Goal: Information Seeking & Learning: Learn about a topic

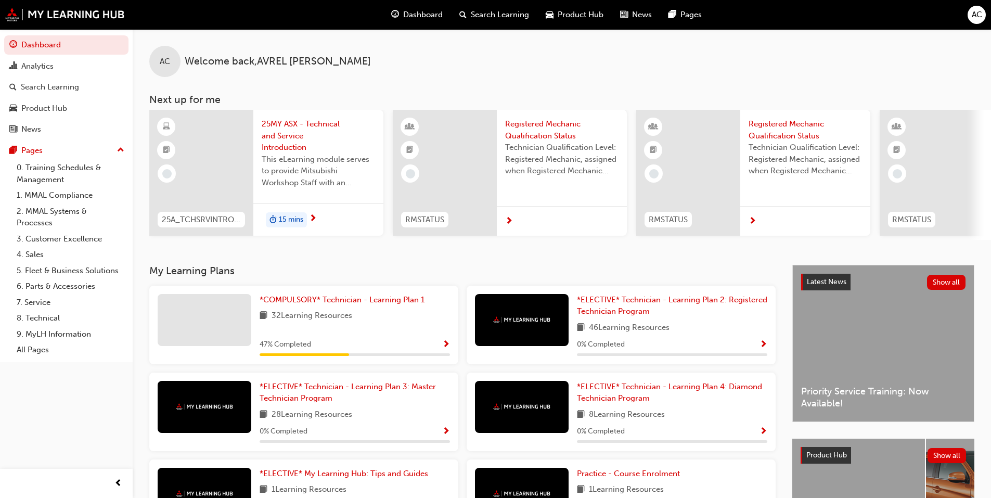
click at [303, 123] on span "25MY ASX - Technical and Service Introduction" at bounding box center [318, 135] width 113 height 35
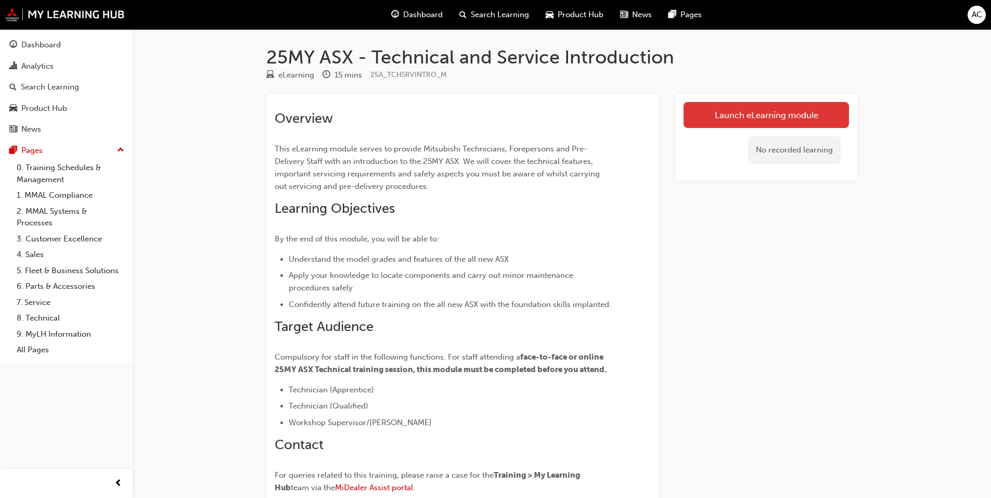
click at [739, 112] on link "Launch eLearning module" at bounding box center [766, 115] width 165 height 26
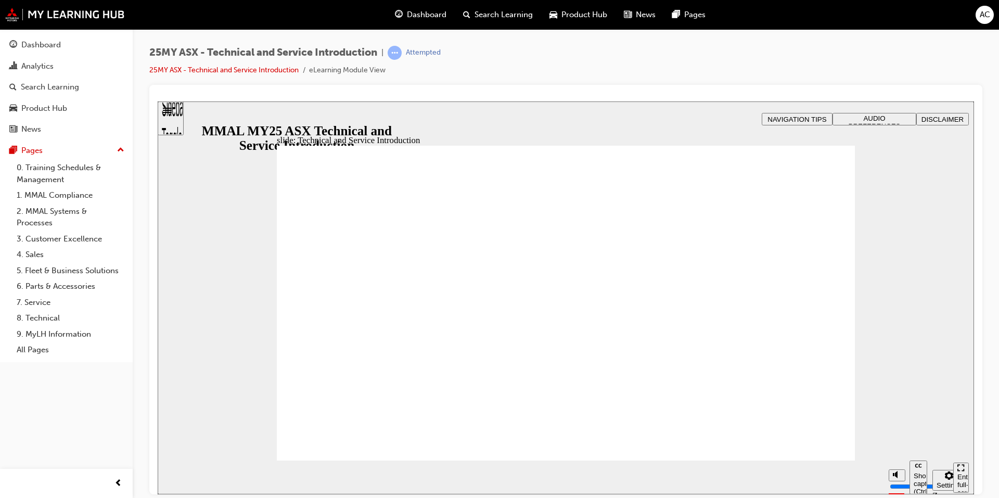
click at [906, 283] on div "slide: Hello and welcome Rectangle B N Rectangle 2 Rectangle 3 Rectangle 1 Hell…" at bounding box center [566, 297] width 816 height 393
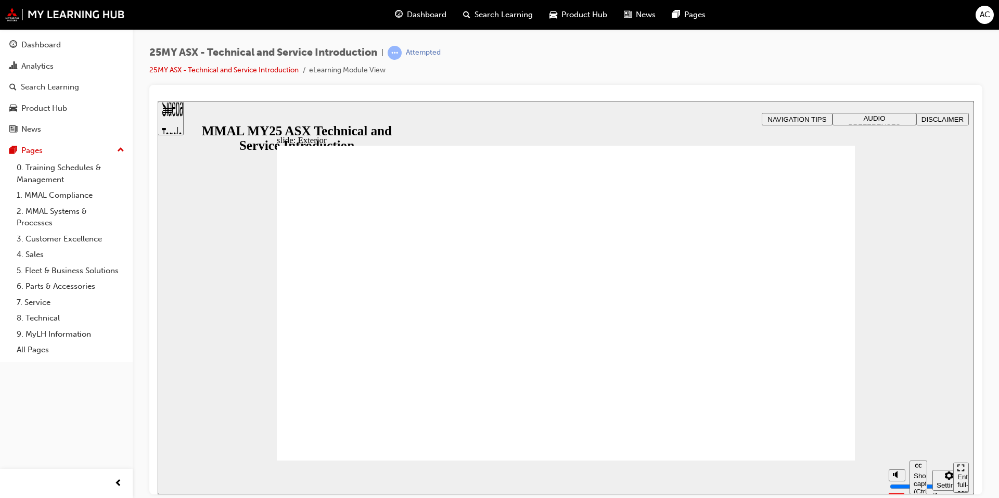
drag, startPoint x: 520, startPoint y: 234, endPoint x: 546, endPoint y: 226, distance: 26.5
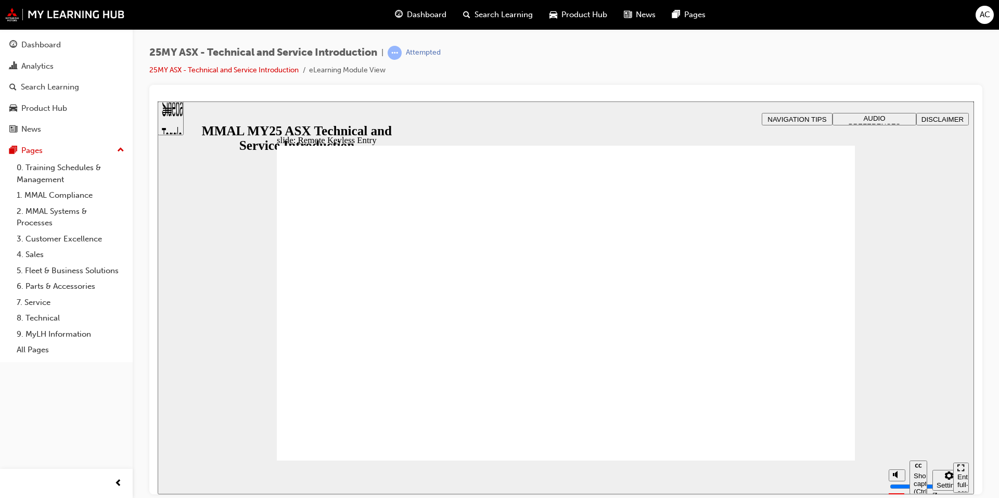
type input "21"
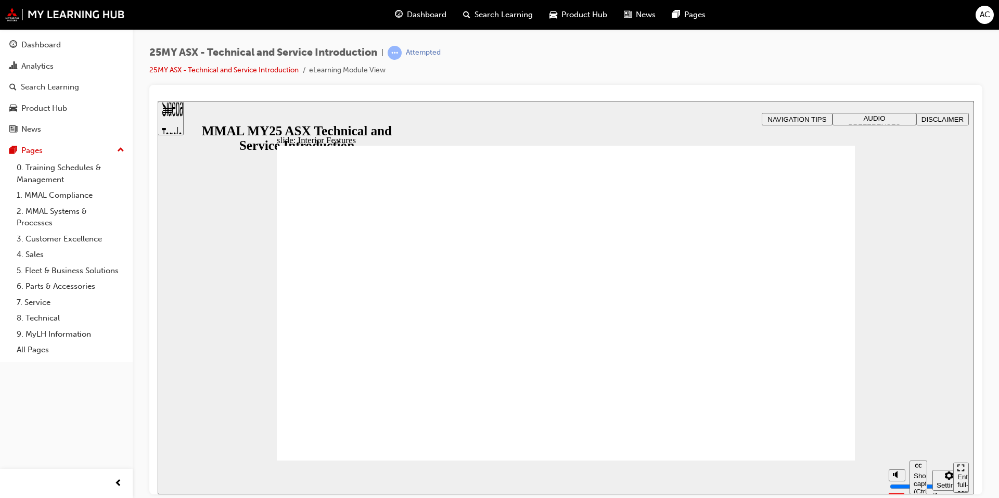
type input "17"
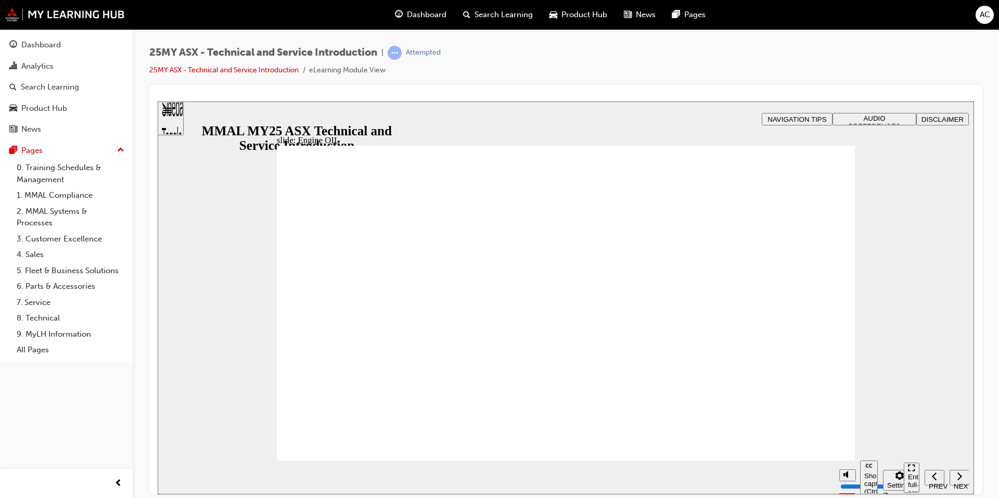
drag, startPoint x: 821, startPoint y: 185, endPoint x: 813, endPoint y: 188, distance: 8.9
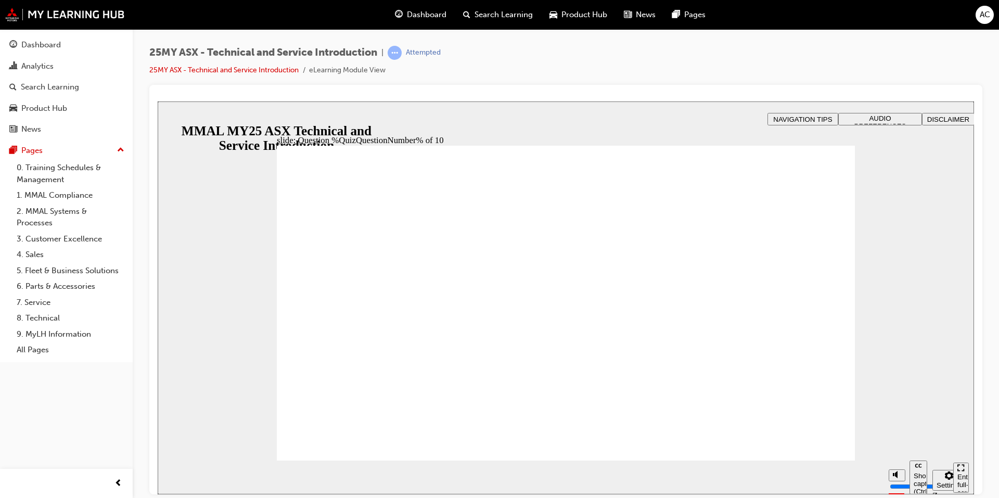
radio input "true"
radio input "false"
radio input "true"
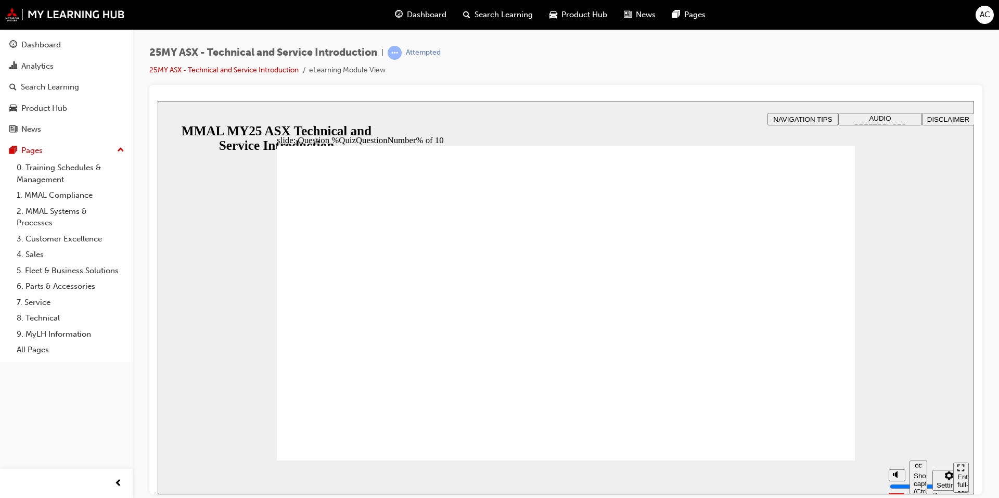
radio input "true"
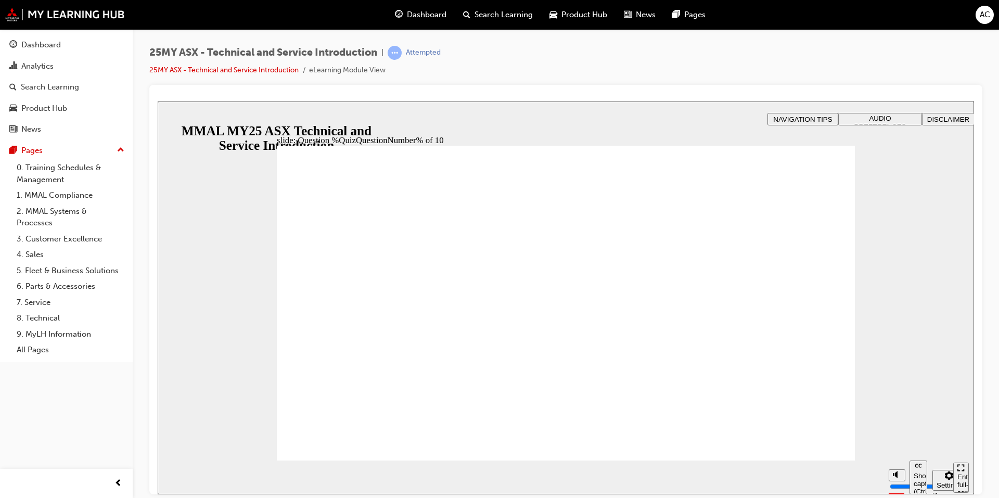
radio input "true"
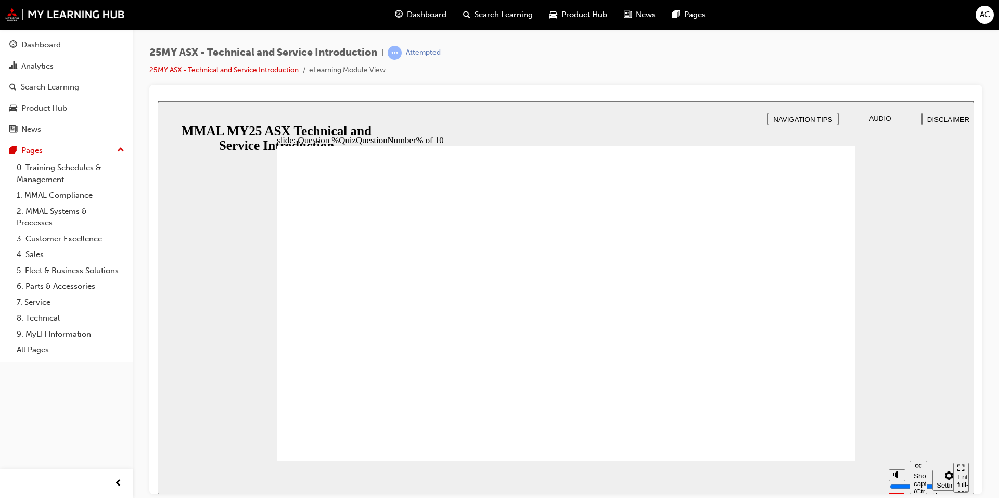
radio input "true"
drag, startPoint x: 344, startPoint y: 448, endPoint x: 363, endPoint y: 437, distance: 21.7
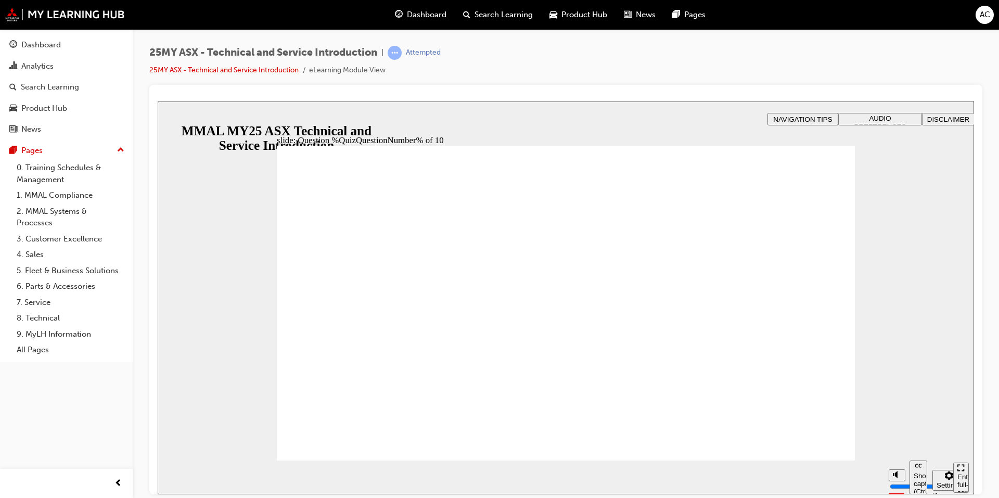
radio input "true"
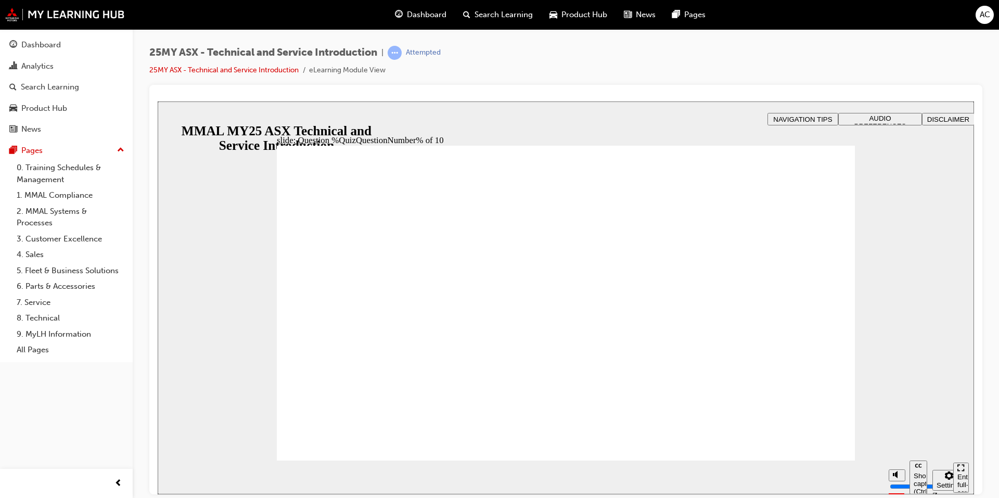
radio input "true"
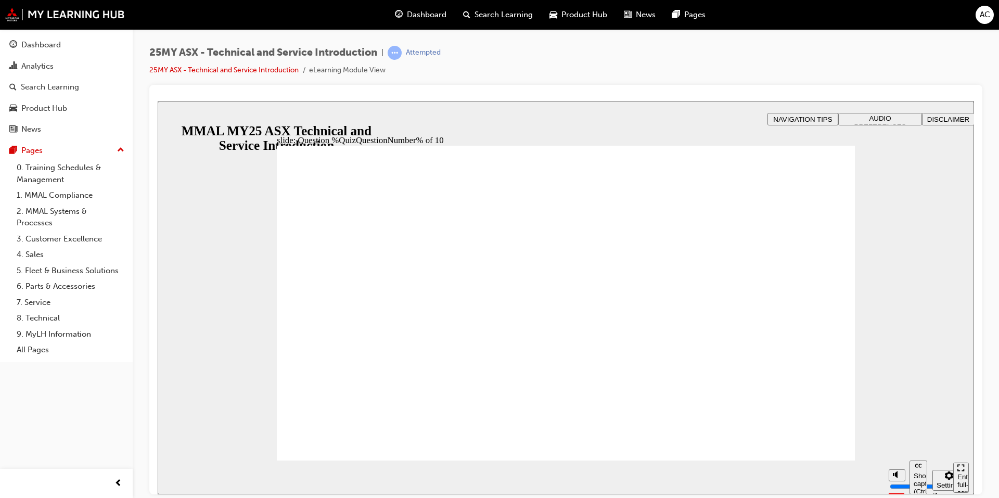
radio input "true"
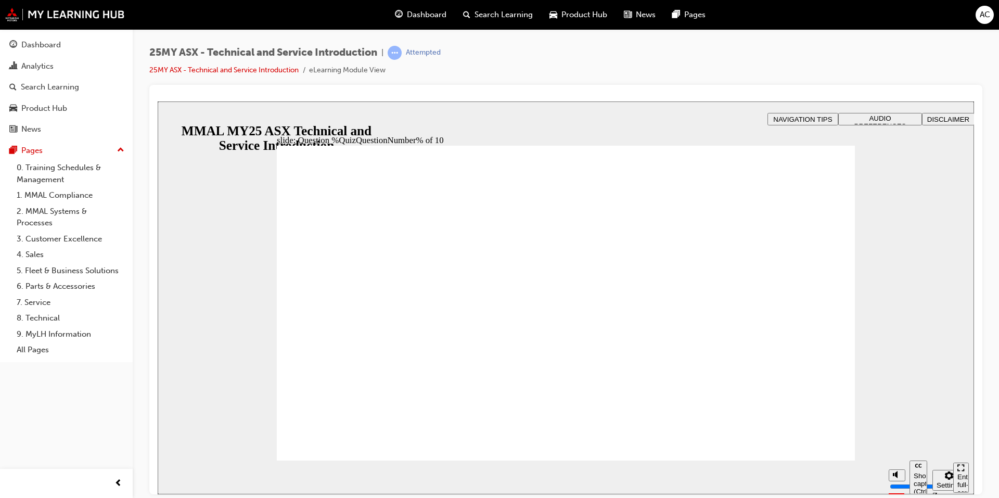
radio input "true"
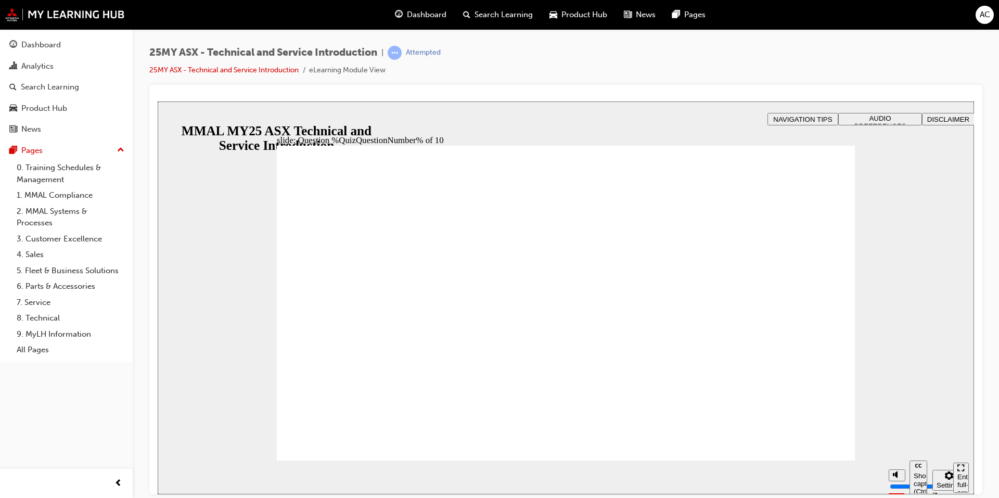
radio input "true"
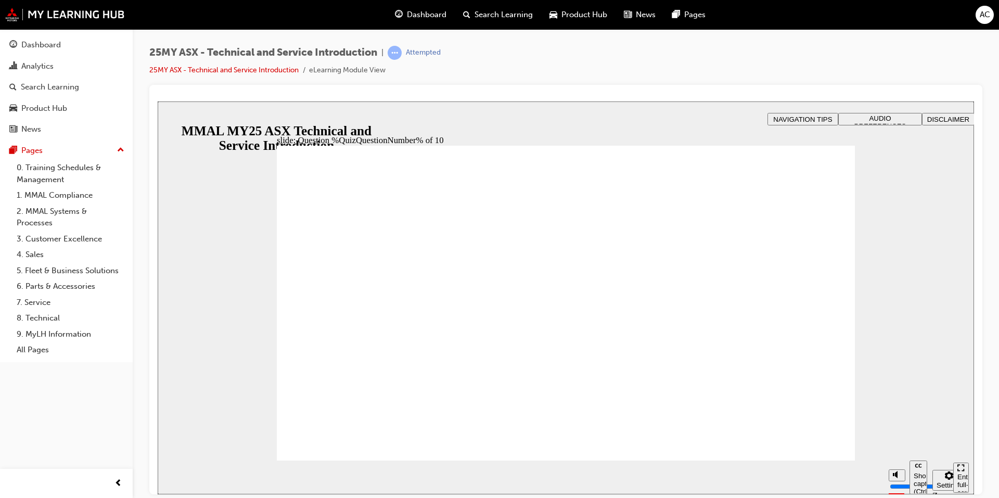
radio input "true"
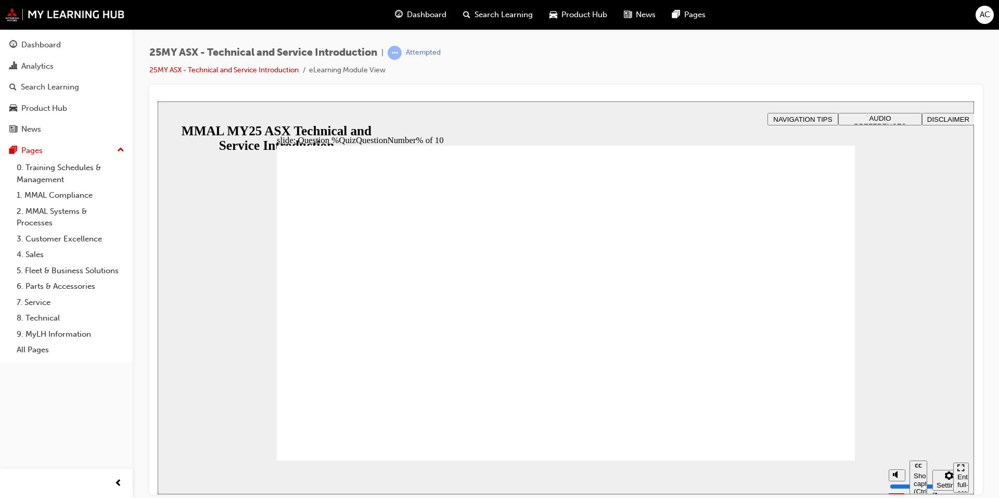
radio input "true"
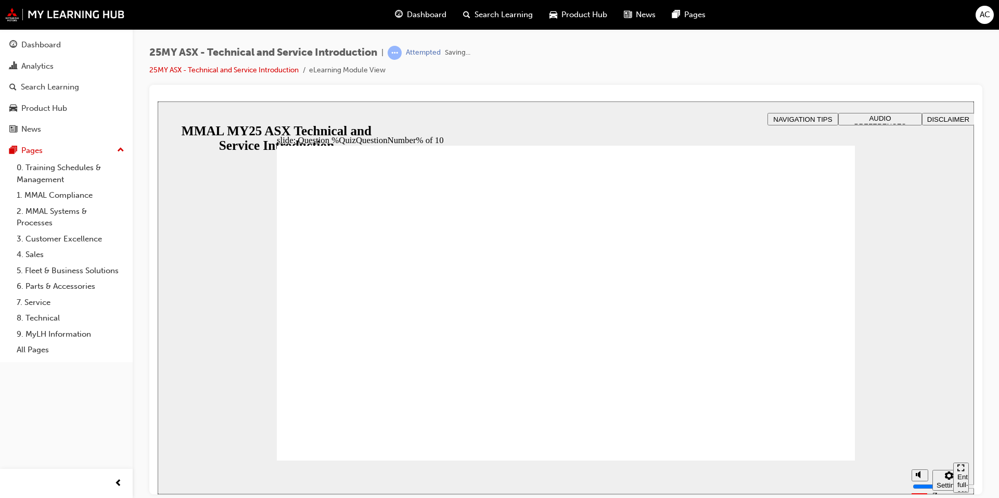
radio input "true"
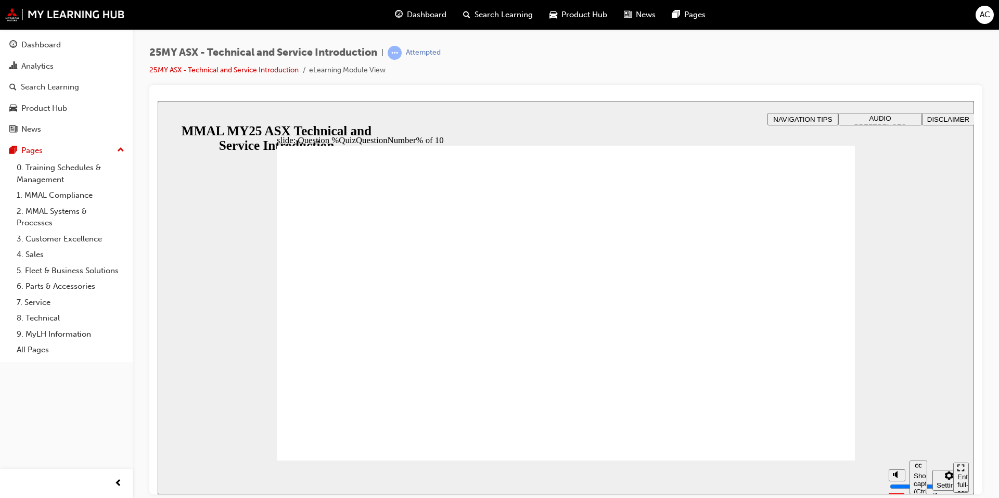
radio input "true"
drag, startPoint x: 339, startPoint y: 312, endPoint x: 338, endPoint y: 298, distance: 14.6
radio input "true"
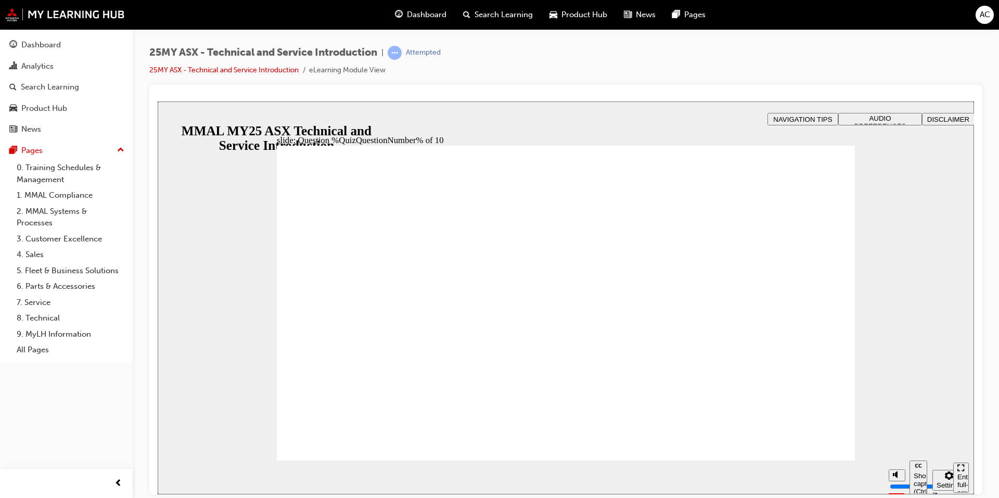
radio input "true"
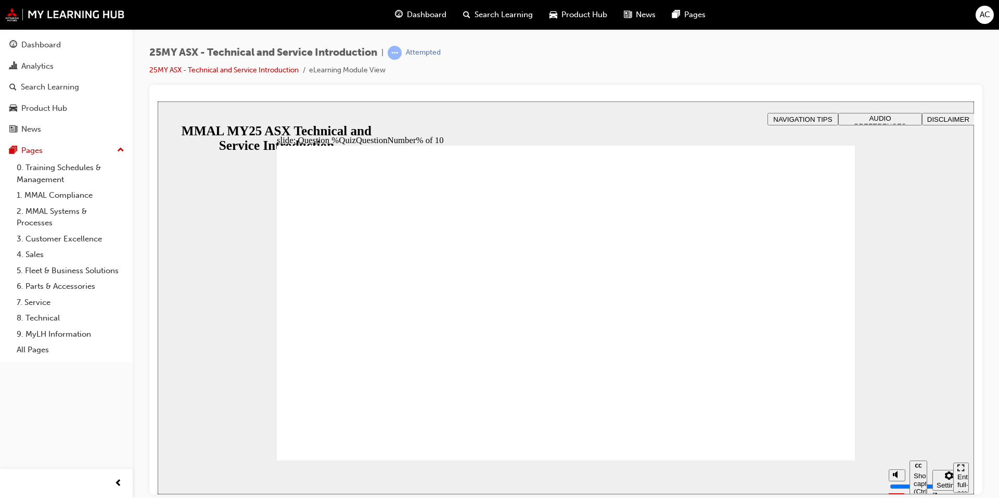
radio input "true"
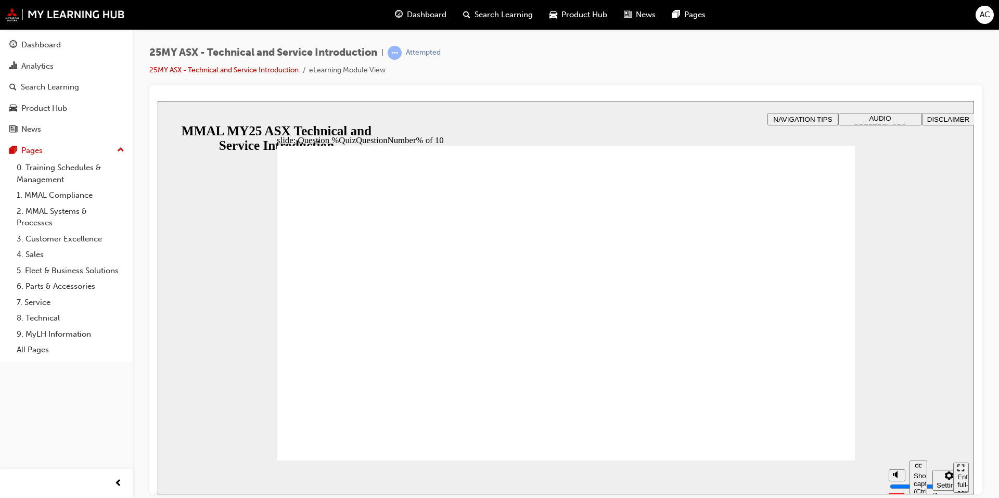
radio input "true"
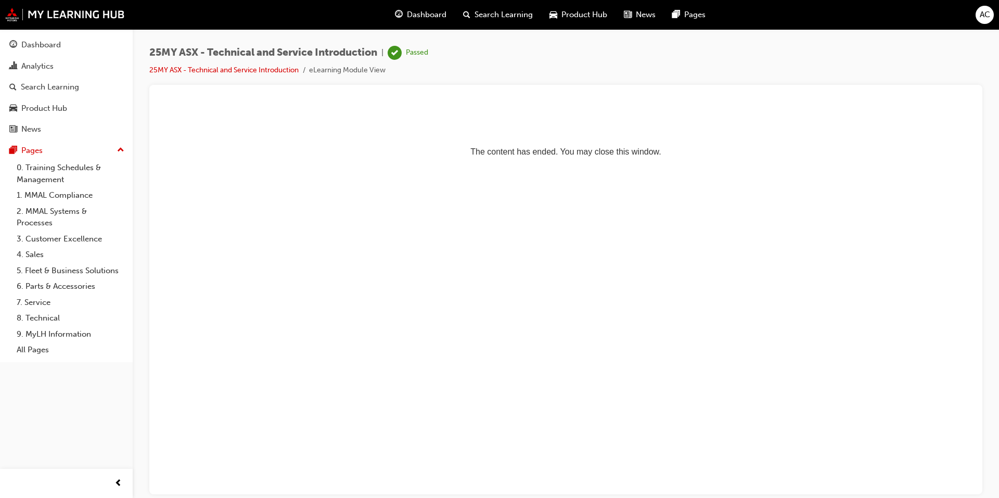
click at [444, 22] on div "Dashboard" at bounding box center [421, 14] width 68 height 21
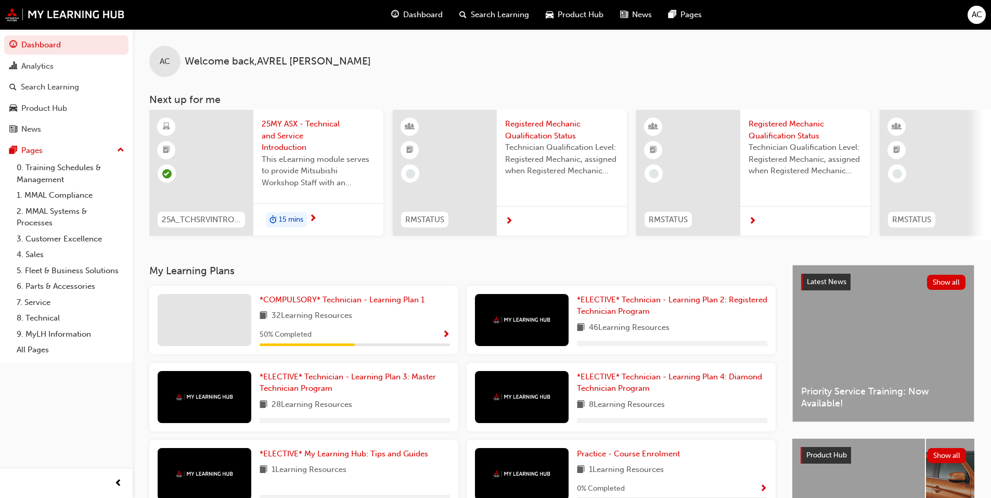
click at [328, 213] on div "15 mins" at bounding box center [318, 219] width 130 height 33
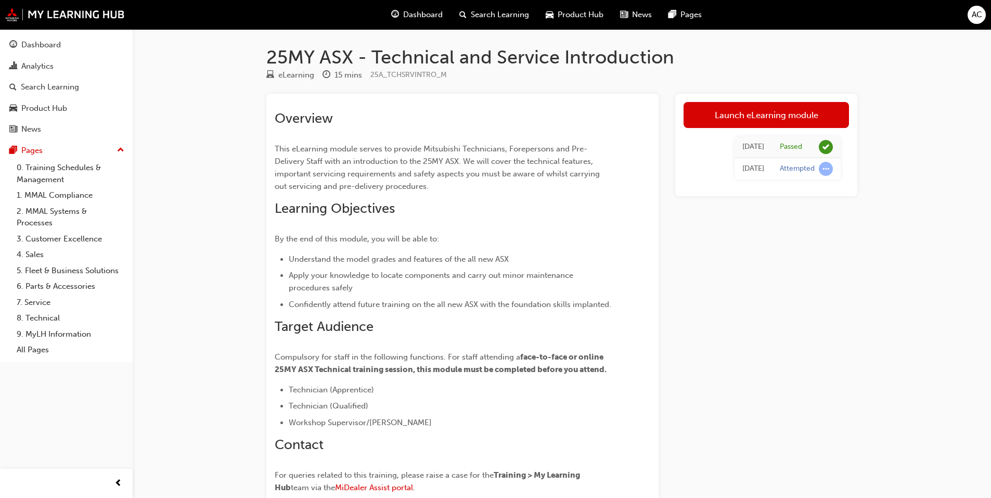
click at [812, 170] on div "Attempted" at bounding box center [797, 169] width 35 height 10
click at [872, 174] on div "25MY ASX - Technical and Service Introduction eLearning 15 mins 25A_TCHSRVINTRO…" at bounding box center [562, 308] width 624 height 525
click at [781, 109] on link "Launch eLearning module" at bounding box center [766, 115] width 165 height 26
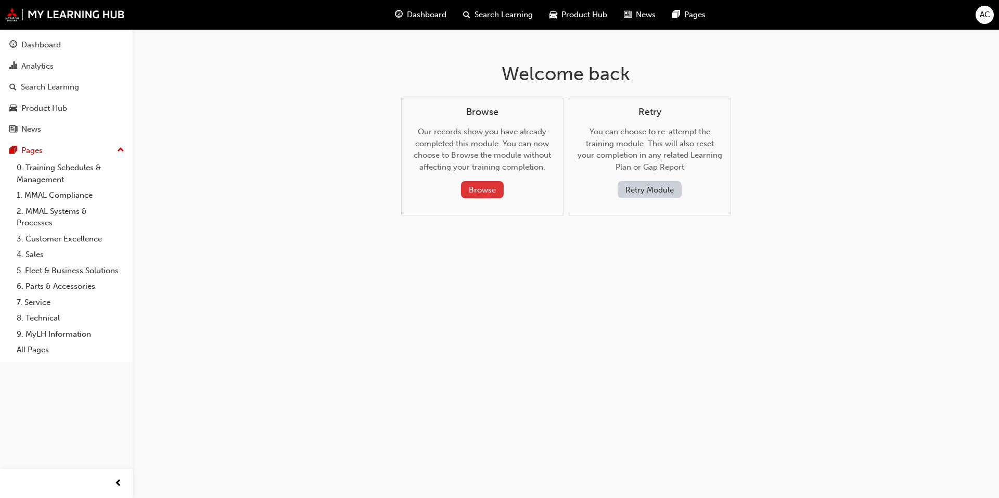
click at [470, 193] on button "Browse" at bounding box center [482, 189] width 43 height 17
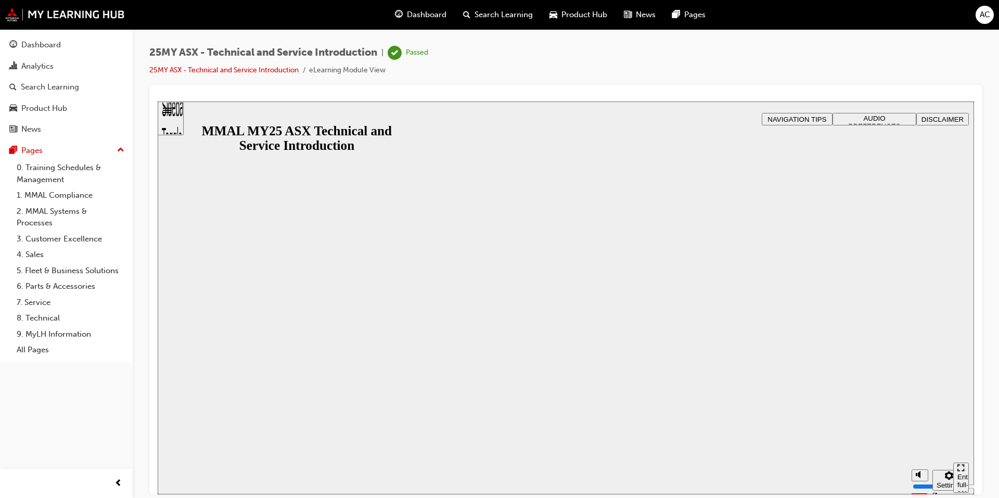
click at [431, 17] on span "Dashboard" at bounding box center [427, 15] width 40 height 12
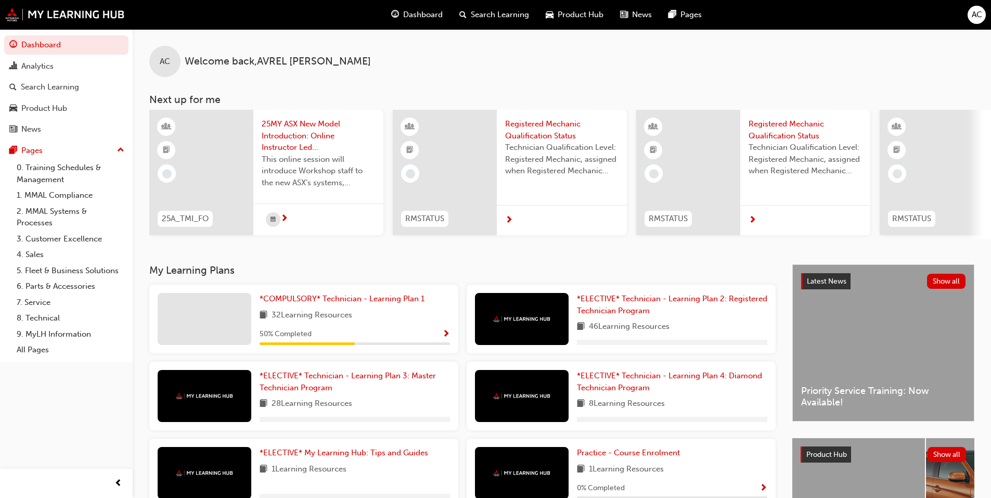
click at [309, 216] on div at bounding box center [318, 219] width 130 height 32
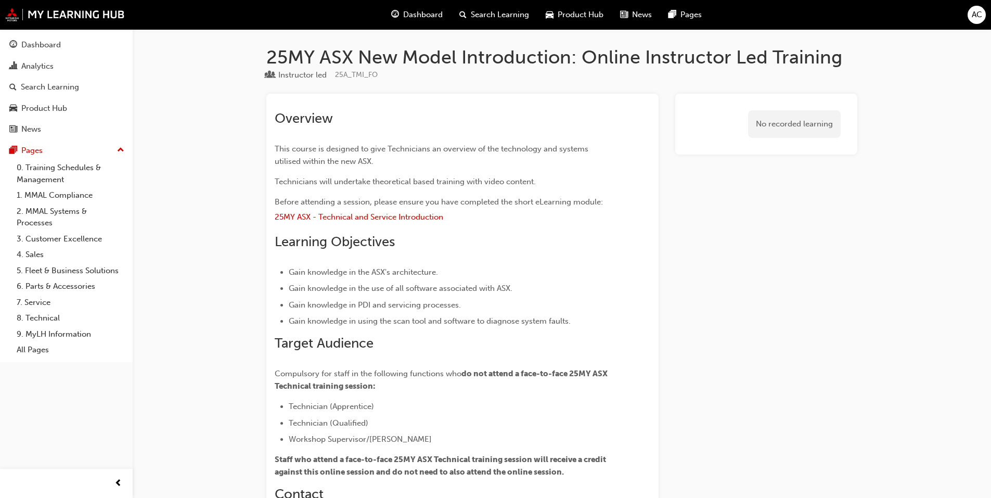
click at [425, 5] on div "Dashboard" at bounding box center [417, 14] width 68 height 21
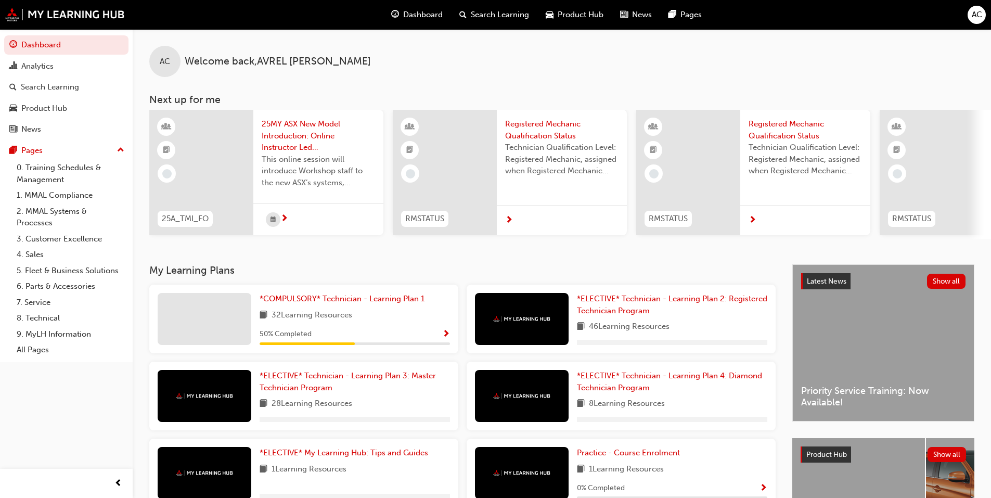
click at [375, 310] on div "*COMPULSORY* Technician - Learning Plan 1 32 Learning Resources 50 % Completed" at bounding box center [355, 319] width 190 height 52
click at [375, 303] on span "*COMPULSORY* Technician - Learning Plan 1" at bounding box center [342, 298] width 165 height 9
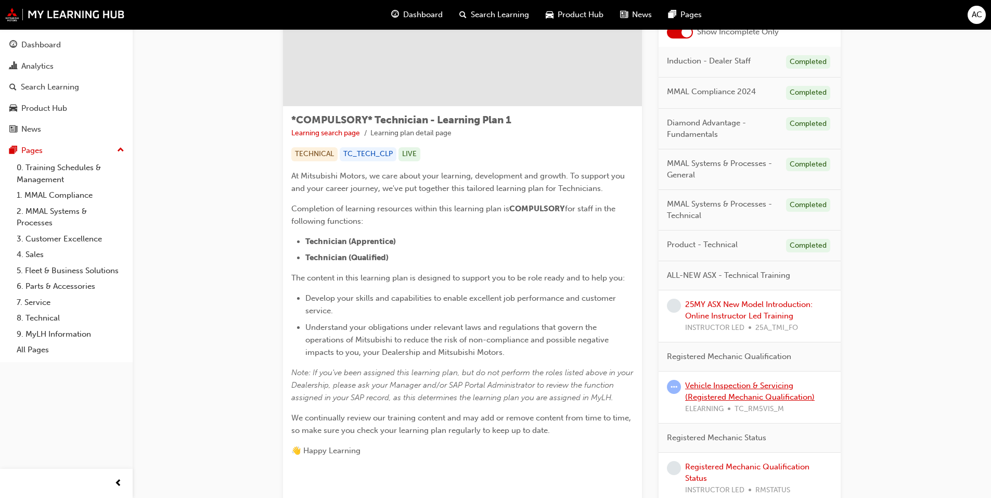
click at [759, 397] on link "Vehicle Inspection & Servicing (Registered Mechanic Qualification)" at bounding box center [750, 391] width 130 height 21
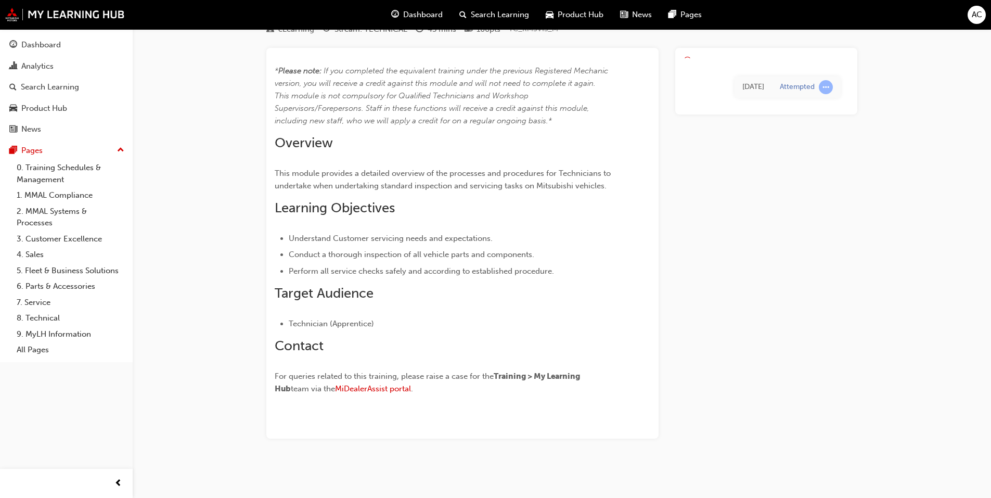
scroll to position [46, 0]
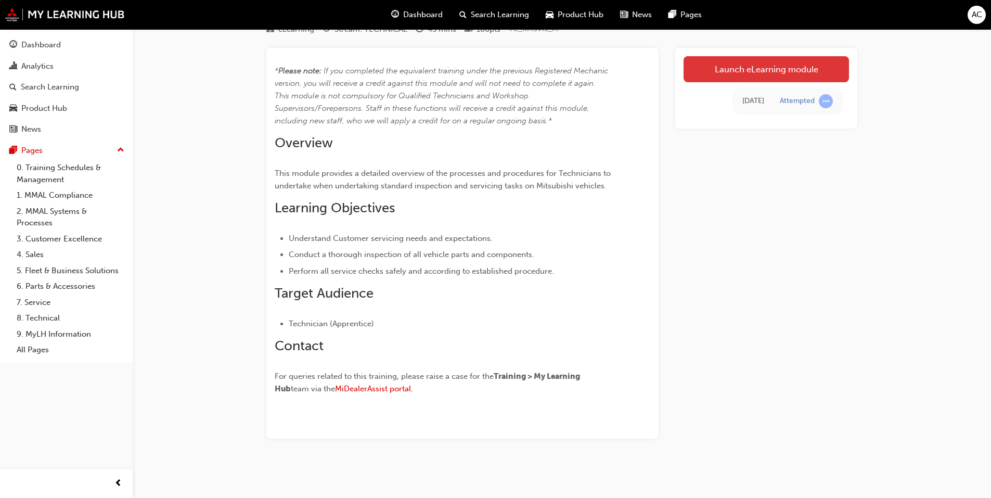
click at [745, 73] on link "Launch eLearning module" at bounding box center [766, 69] width 165 height 26
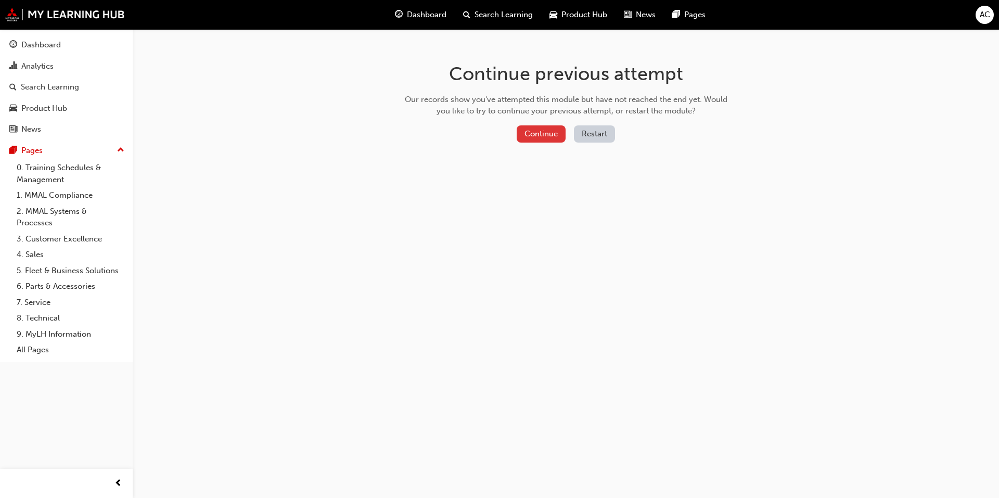
click at [544, 136] on button "Continue" at bounding box center [541, 133] width 49 height 17
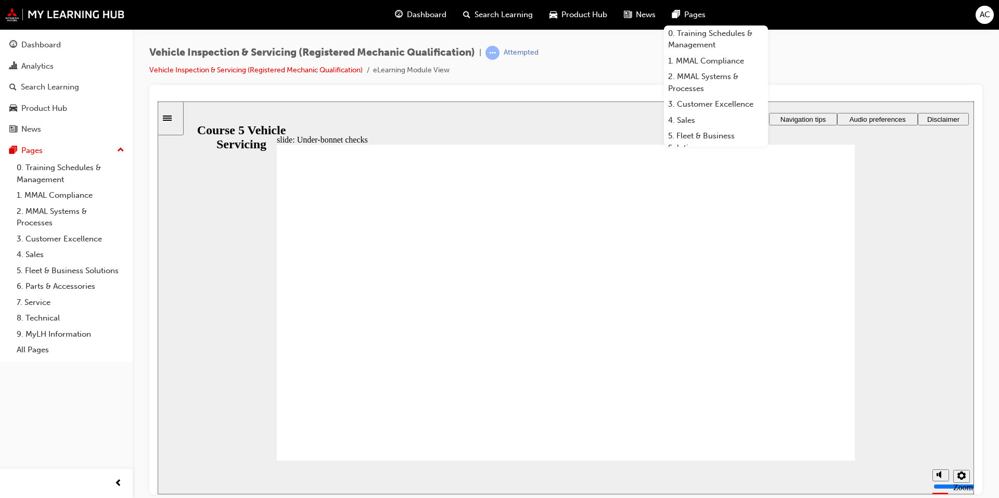
click at [433, 18] on span "Dashboard" at bounding box center [427, 15] width 40 height 12
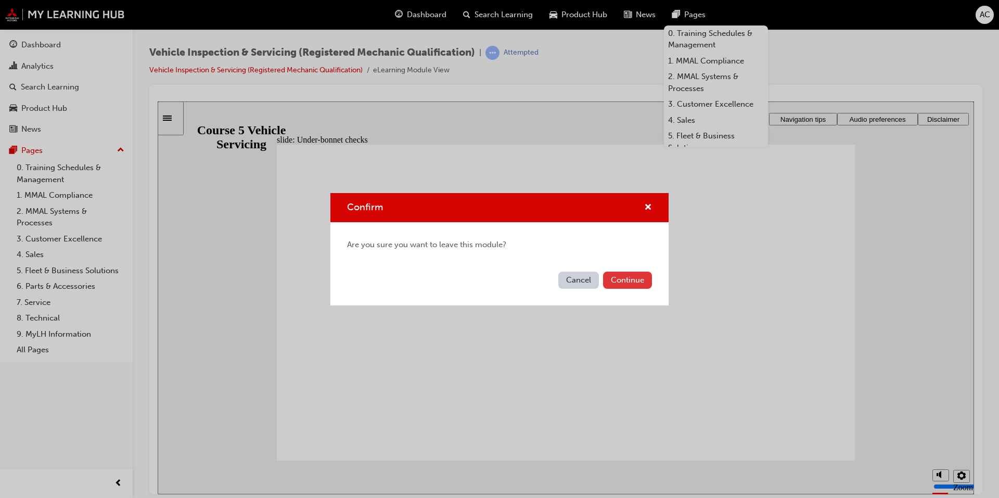
drag, startPoint x: 625, startPoint y: 291, endPoint x: 626, endPoint y: 286, distance: 5.4
click at [626, 286] on div "Cancel Continue" at bounding box center [499, 286] width 338 height 38
click at [628, 284] on button "Continue" at bounding box center [627, 280] width 49 height 17
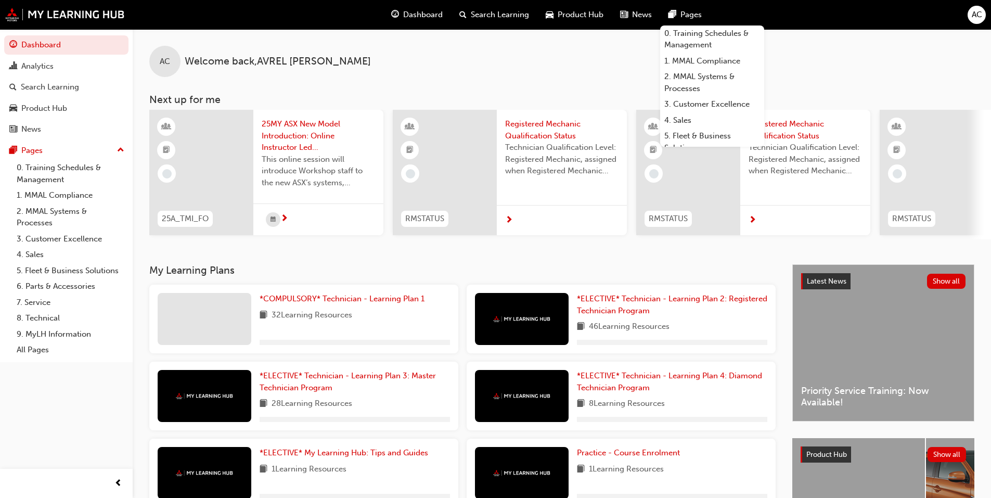
click at [556, 87] on div "AC Welcome back , [PERSON_NAME] Next up for me 25A_TMI_FO 25MY ASX New Model In…" at bounding box center [562, 134] width 859 height 210
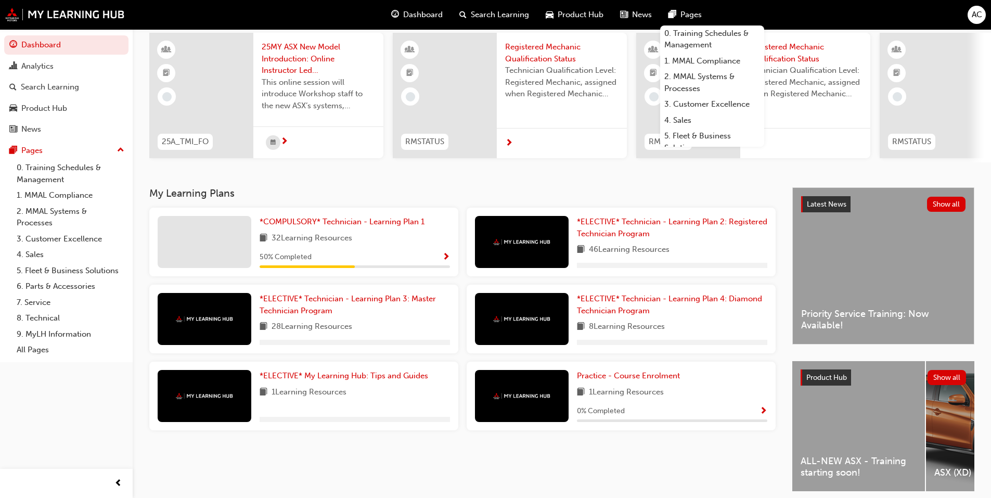
scroll to position [52, 0]
